Goal: Information Seeking & Learning: Learn about a topic

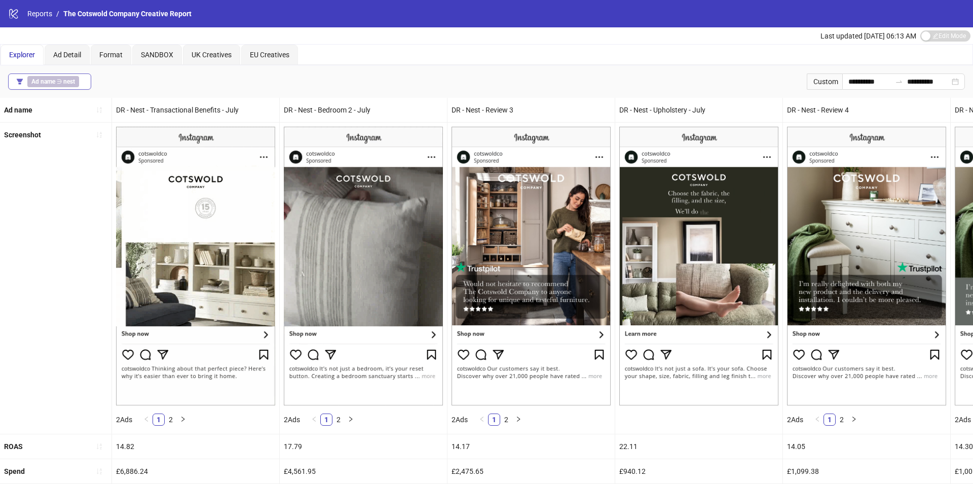
click at [54, 79] on b "Ad name" at bounding box center [43, 81] width 24 height 7
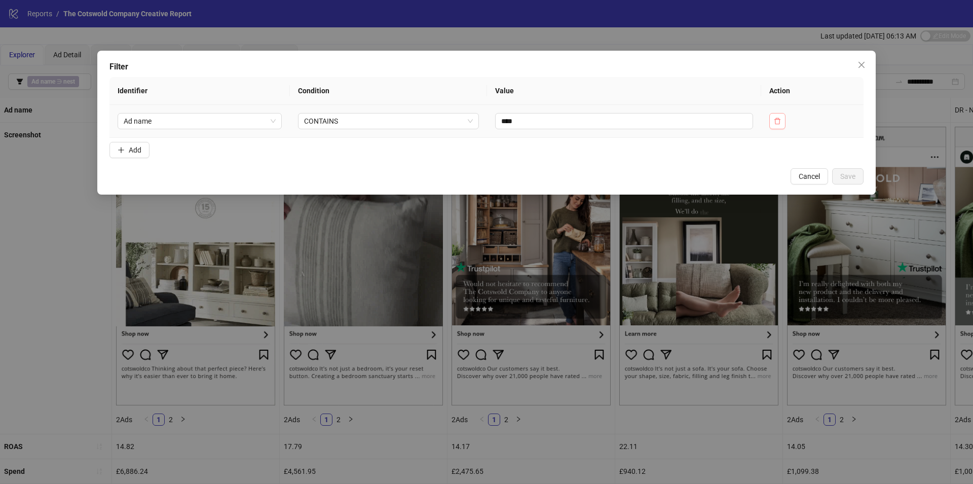
click at [774, 122] on button "button" at bounding box center [777, 121] width 16 height 16
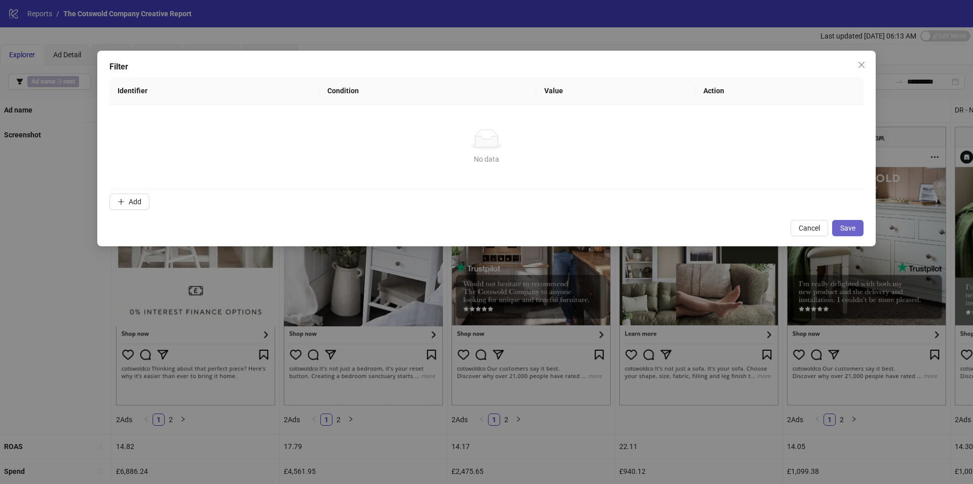
click at [845, 234] on button "Save" at bounding box center [847, 228] width 31 height 16
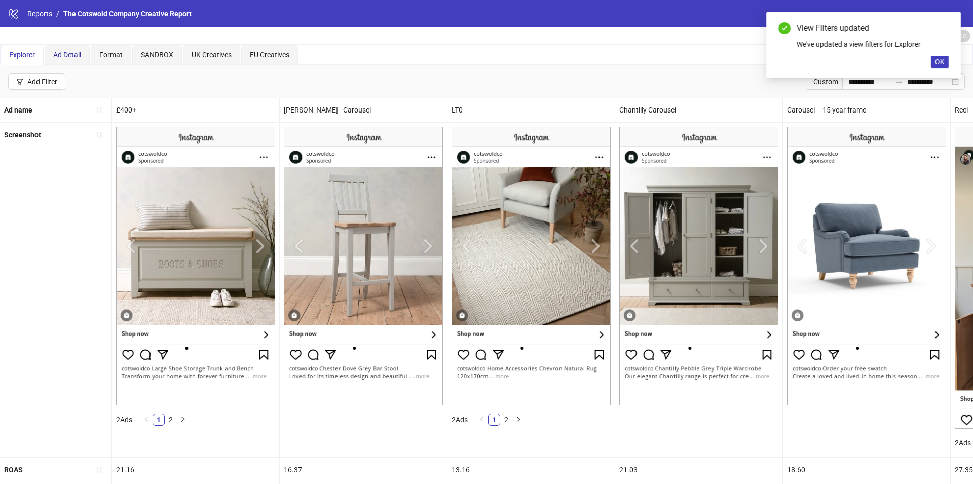
click at [76, 59] on div "Ad Detail" at bounding box center [67, 54] width 28 height 11
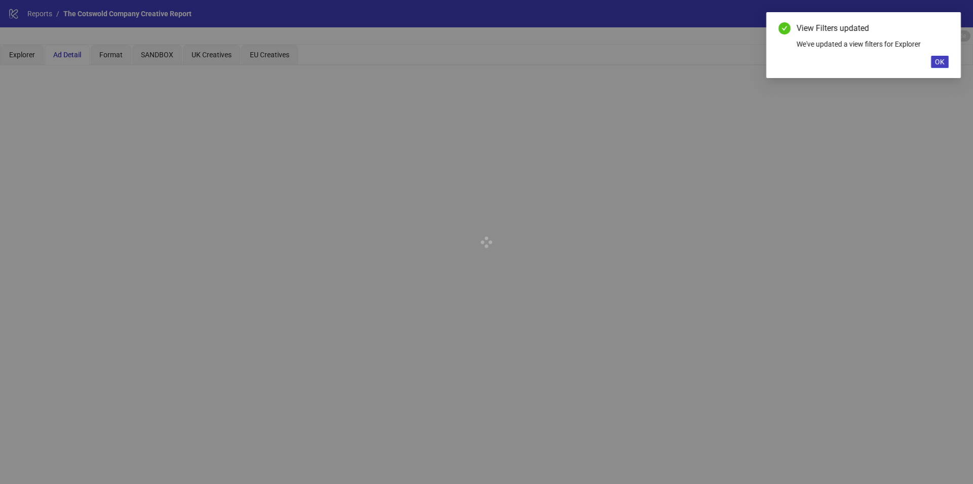
click at [949, 61] on div "View Filters updated We've updated a view filters for Explorer OK" at bounding box center [863, 45] width 195 height 66
click at [937, 59] on span "OK" at bounding box center [940, 62] width 10 height 8
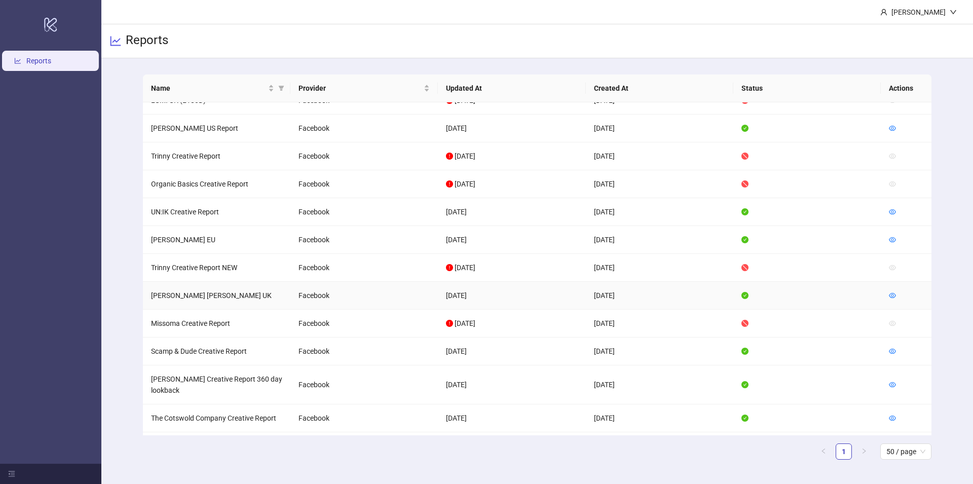
scroll to position [558, 0]
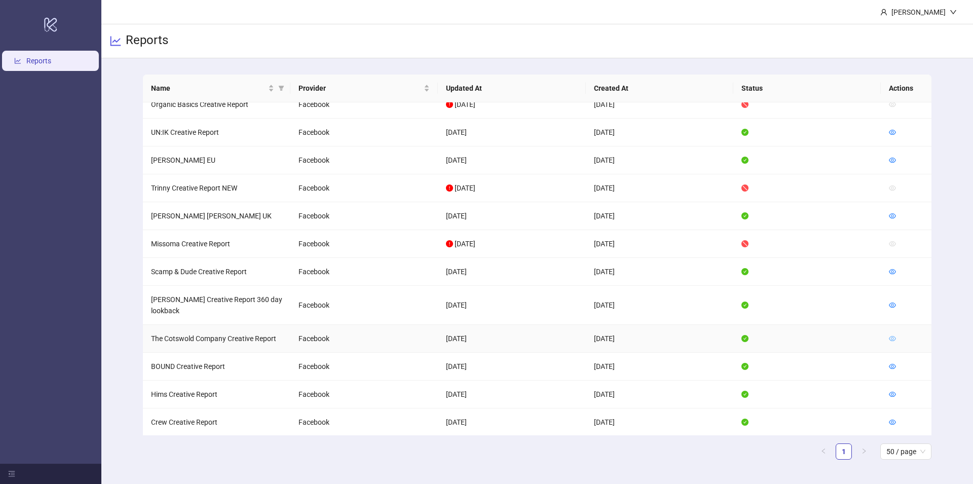
click at [890, 335] on icon "eye" at bounding box center [892, 338] width 7 height 7
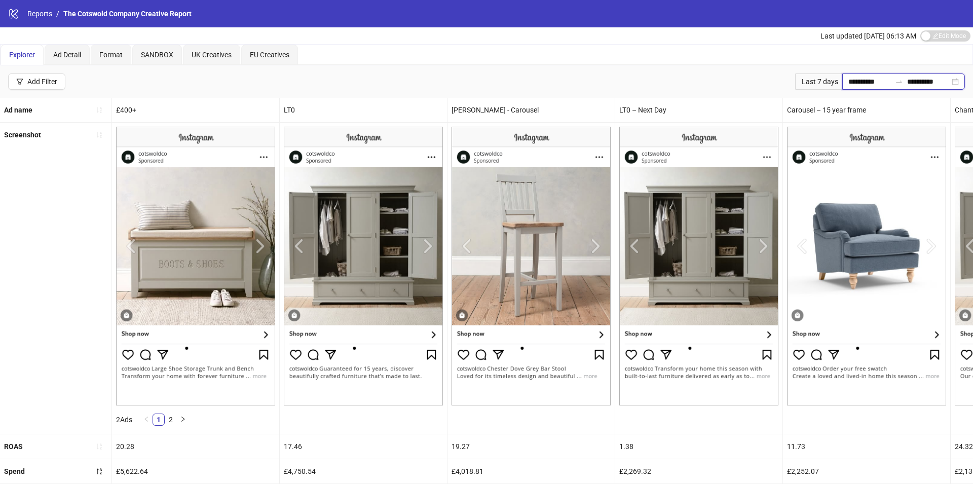
click at [871, 78] on input "**********" at bounding box center [869, 81] width 43 height 11
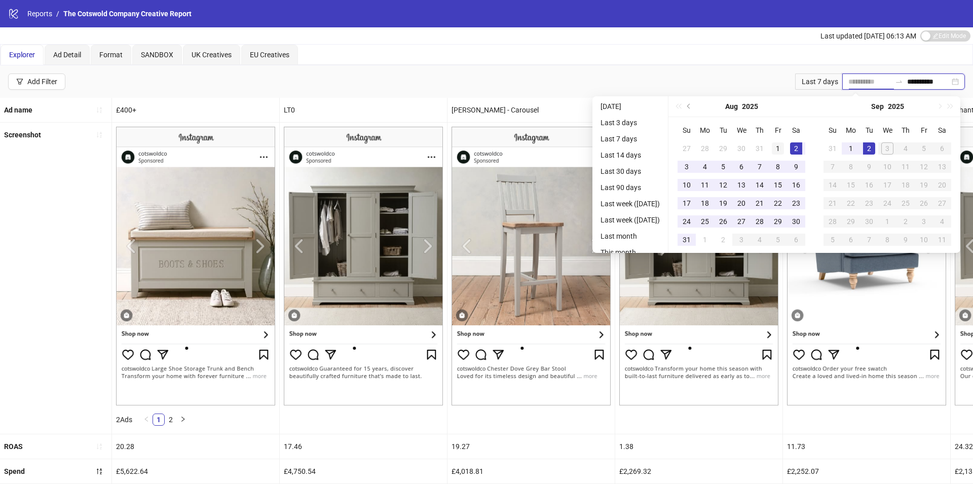
type input "**********"
click at [780, 146] on div "1" at bounding box center [778, 148] width 12 height 12
type input "**********"
click at [875, 147] on div "2" at bounding box center [869, 148] width 12 height 12
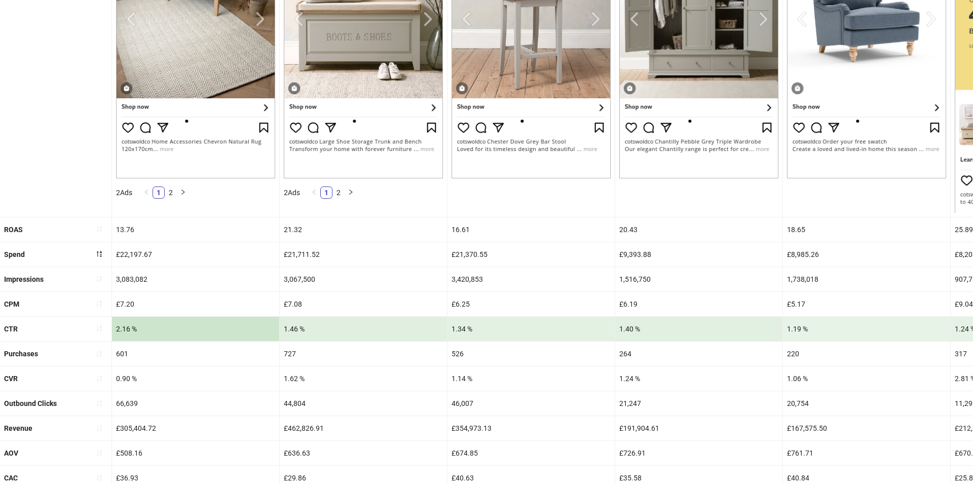
scroll to position [370, 0]
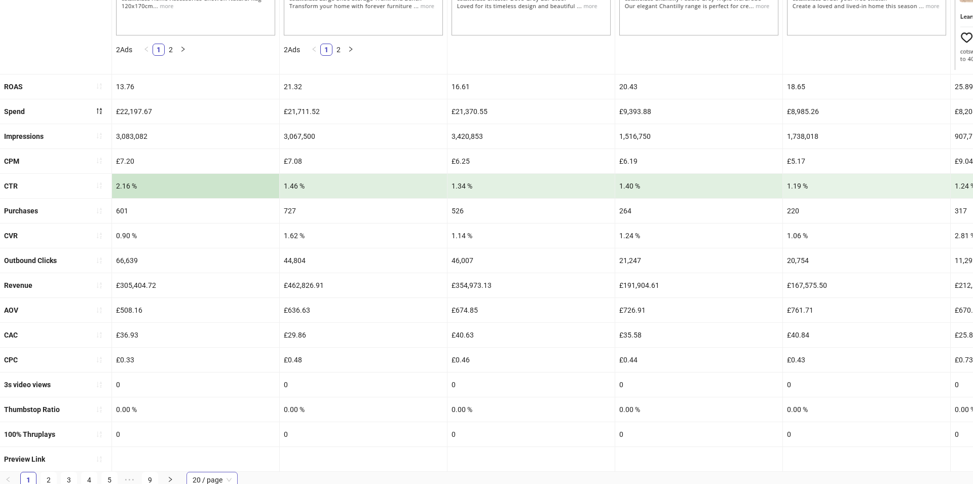
click at [231, 476] on span "20 / page" at bounding box center [212, 479] width 39 height 15
click at [227, 461] on div "100 / page" at bounding box center [212, 459] width 35 height 11
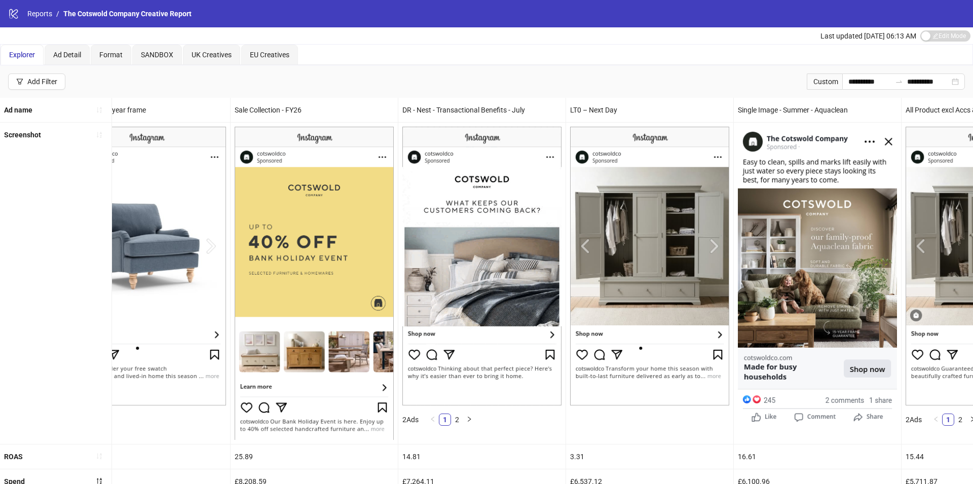
scroll to position [0, 0]
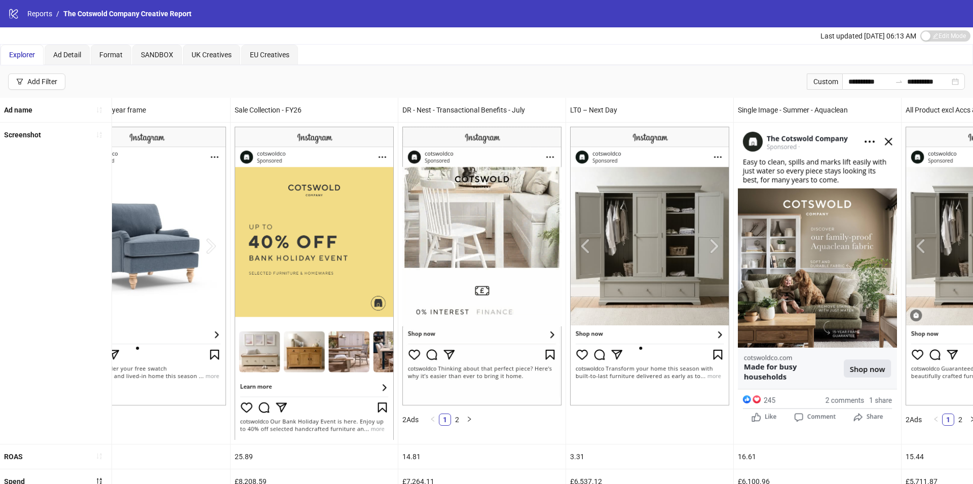
click at [559, 89] on div "**********" at bounding box center [486, 81] width 973 height 32
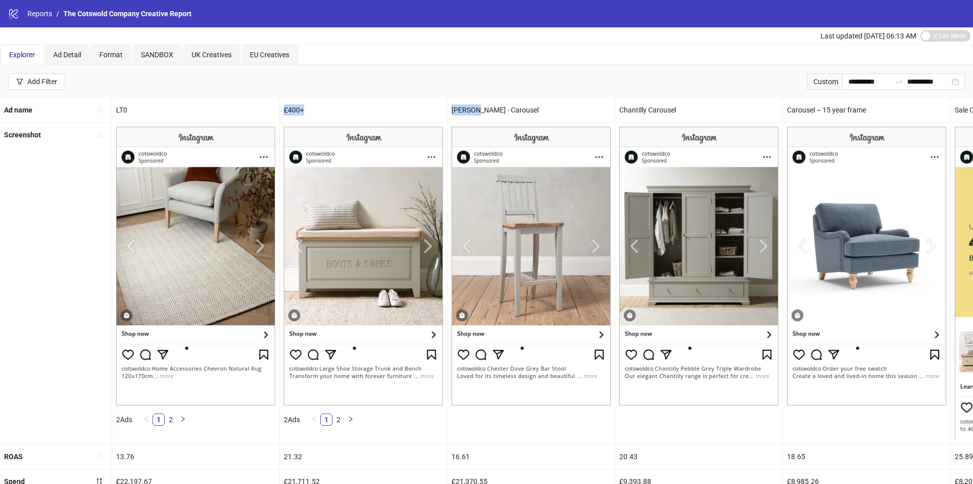
drag, startPoint x: 174, startPoint y: 113, endPoint x: 475, endPoint y: 103, distance: 301.2
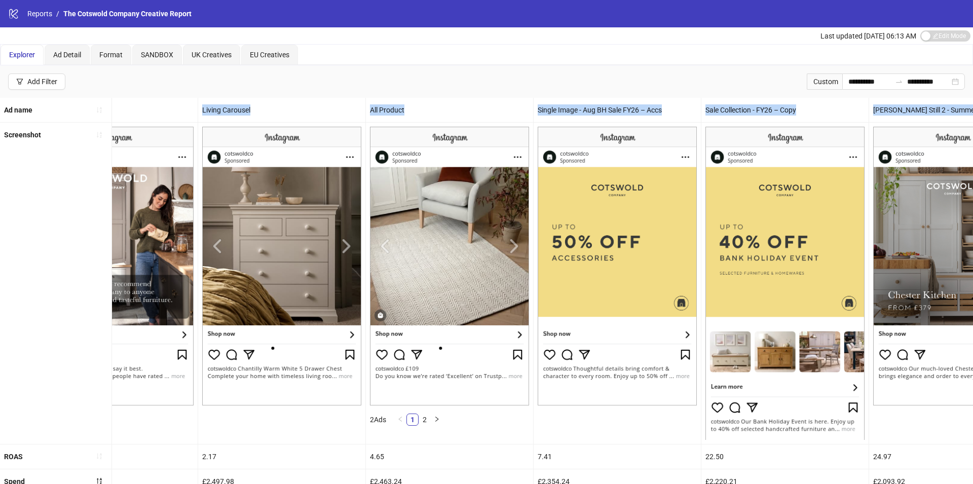
drag, startPoint x: 114, startPoint y: 107, endPoint x: 972, endPoint y: 109, distance: 858.5
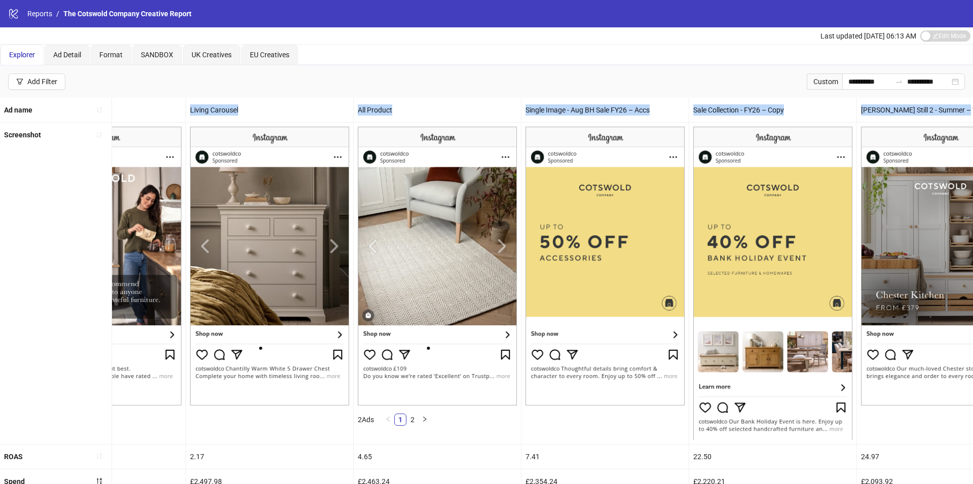
copy div "LT0 £400+ [PERSON_NAME] - Carousel Chantilly Carousel Carousel – 15 year frame …"
click at [604, 98] on div "Single Image - Aug BH Sale FY26 – Accs" at bounding box center [604, 110] width 167 height 24
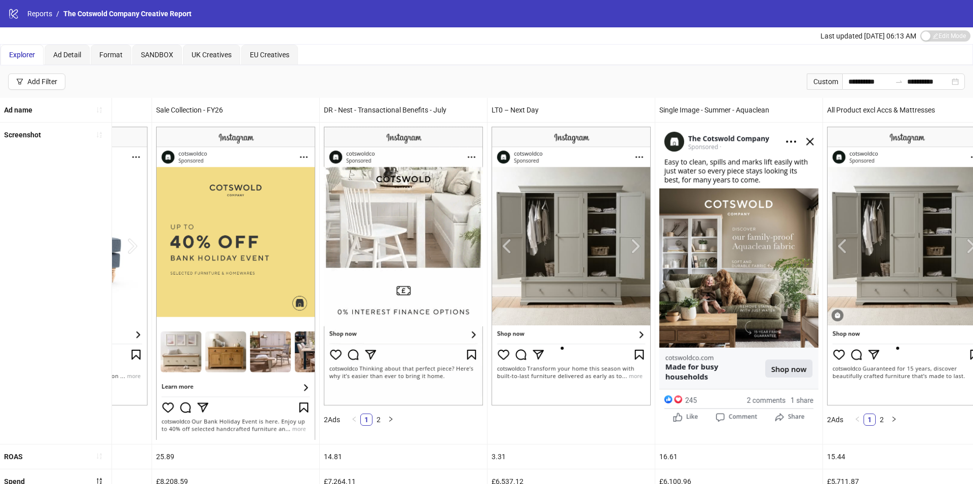
scroll to position [0, 0]
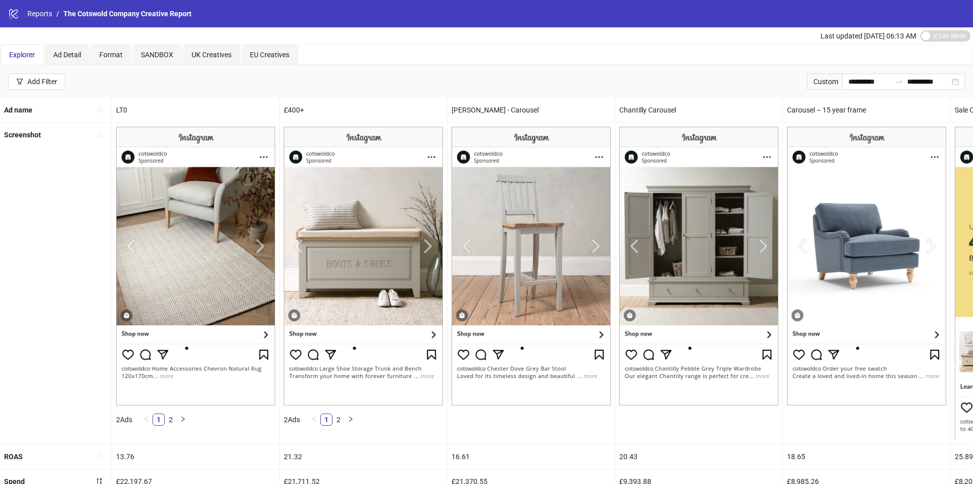
click at [180, 95] on div "**********" at bounding box center [486, 81] width 973 height 32
click at [797, 24] on div "logo/logo-mobile Reports / The Cotswold Company Creative Report" at bounding box center [486, 13] width 973 height 27
click at [949, 30] on div "Edit Mode Edit Mode" at bounding box center [945, 36] width 50 height 12
click at [924, 49] on div "Explorer Ad Detail Format SANDBOX UK Creatives EU Creatives" at bounding box center [487, 55] width 972 height 20
click at [854, 30] on div "Last updated [DATE] 06:13 AM" at bounding box center [868, 35] width 96 height 11
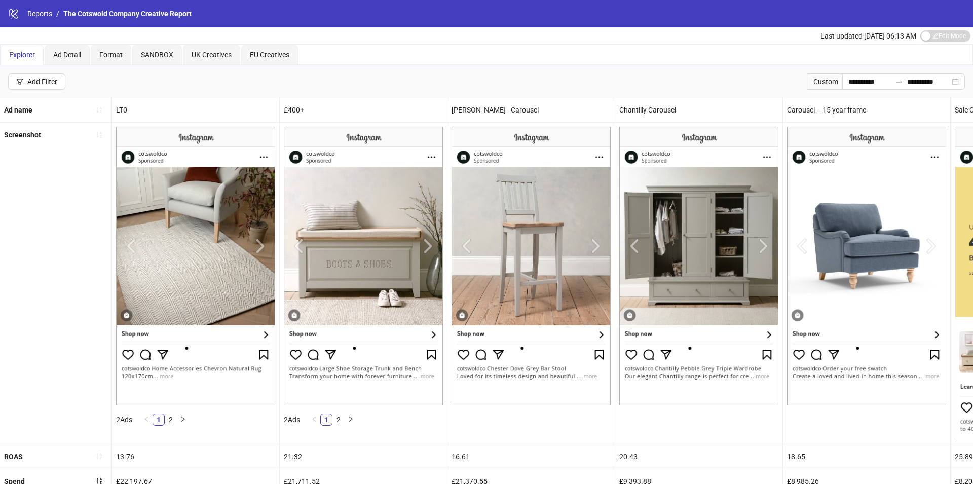
click at [199, 65] on div "**********" at bounding box center [486, 81] width 973 height 32
click at [137, 56] on div "SANDBOX" at bounding box center [157, 55] width 50 height 20
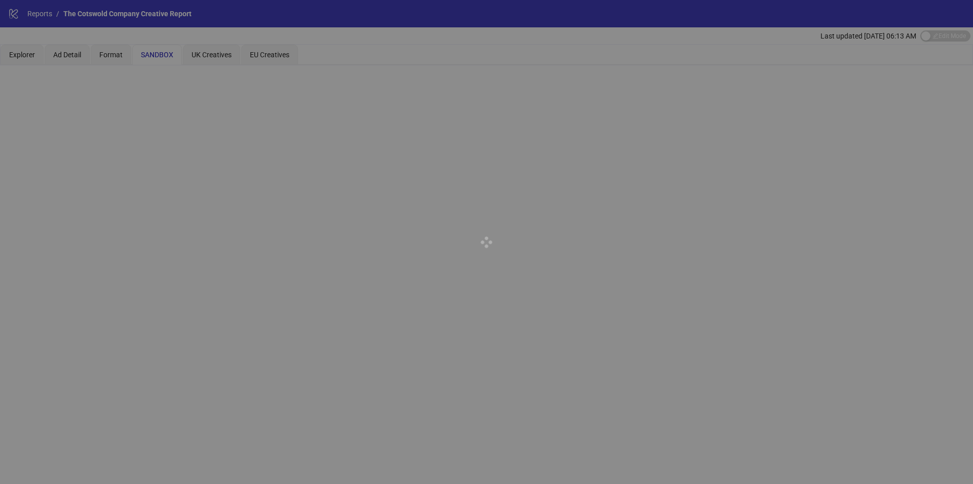
click at [103, 59] on div at bounding box center [486, 242] width 973 height 484
click at [51, 57] on div at bounding box center [486, 242] width 973 height 484
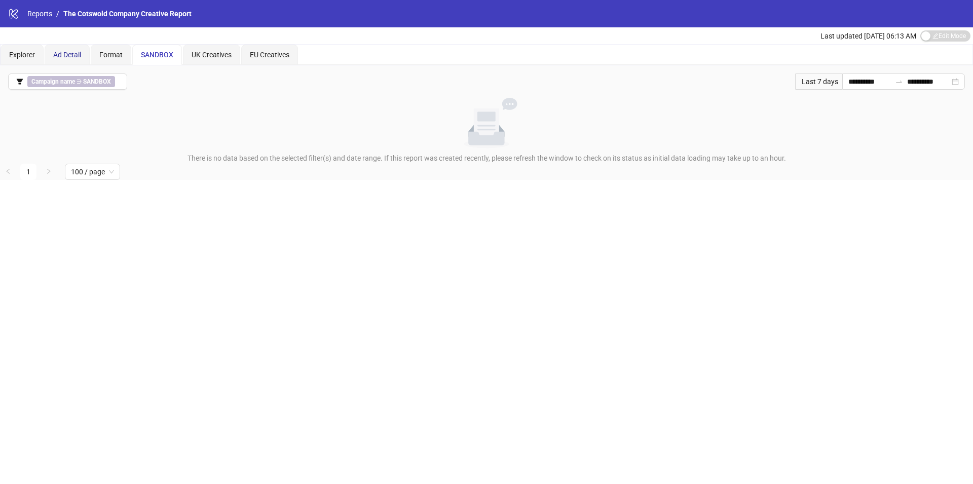
click at [55, 54] on span "Ad Detail" at bounding box center [67, 55] width 28 height 8
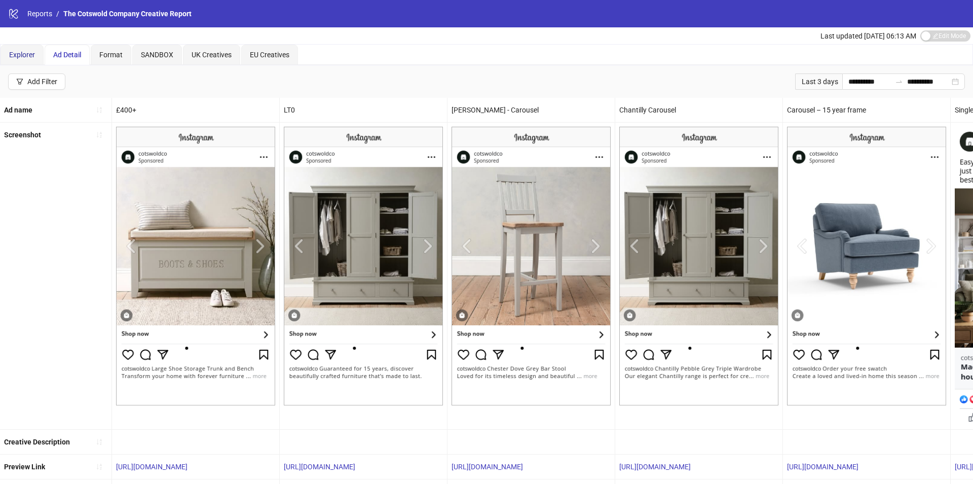
click at [23, 49] on div "Explorer" at bounding box center [22, 54] width 26 height 11
